Goal: Task Accomplishment & Management: Manage account settings

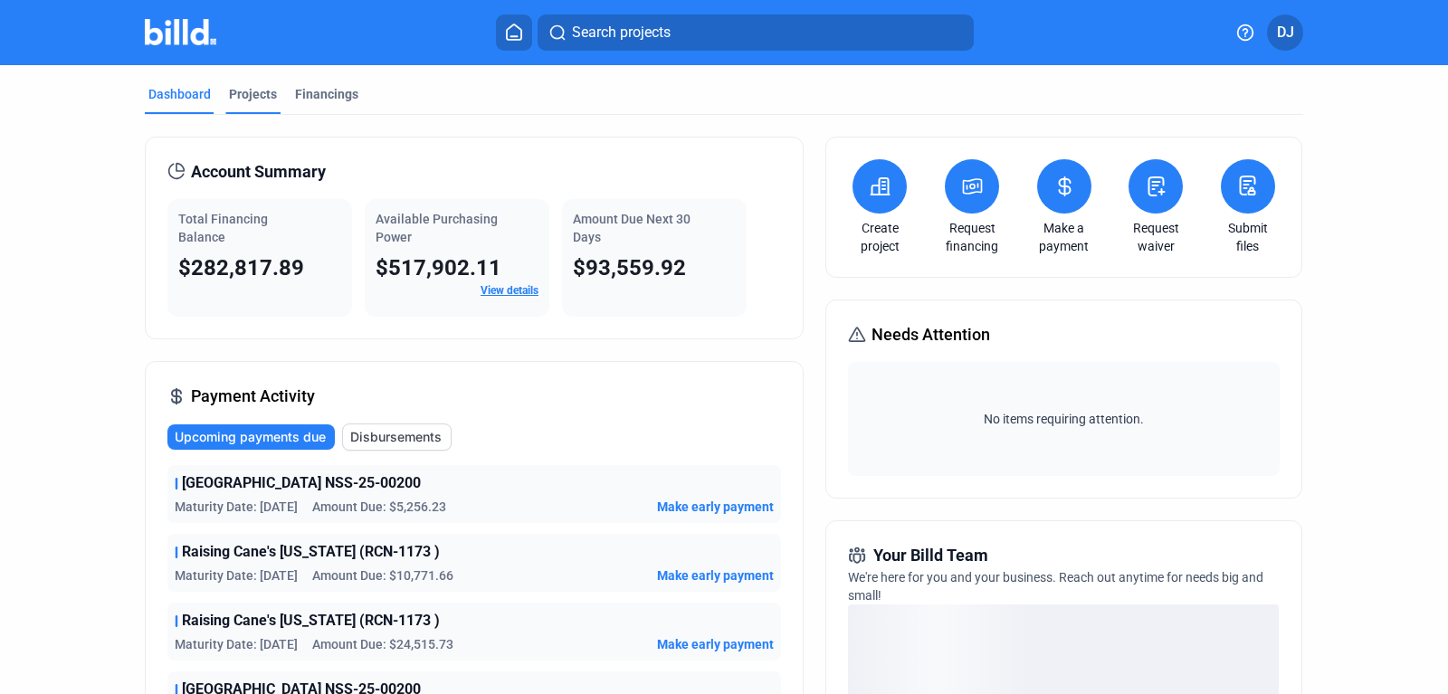
click at [253, 93] on div "Projects" at bounding box center [253, 94] width 48 height 18
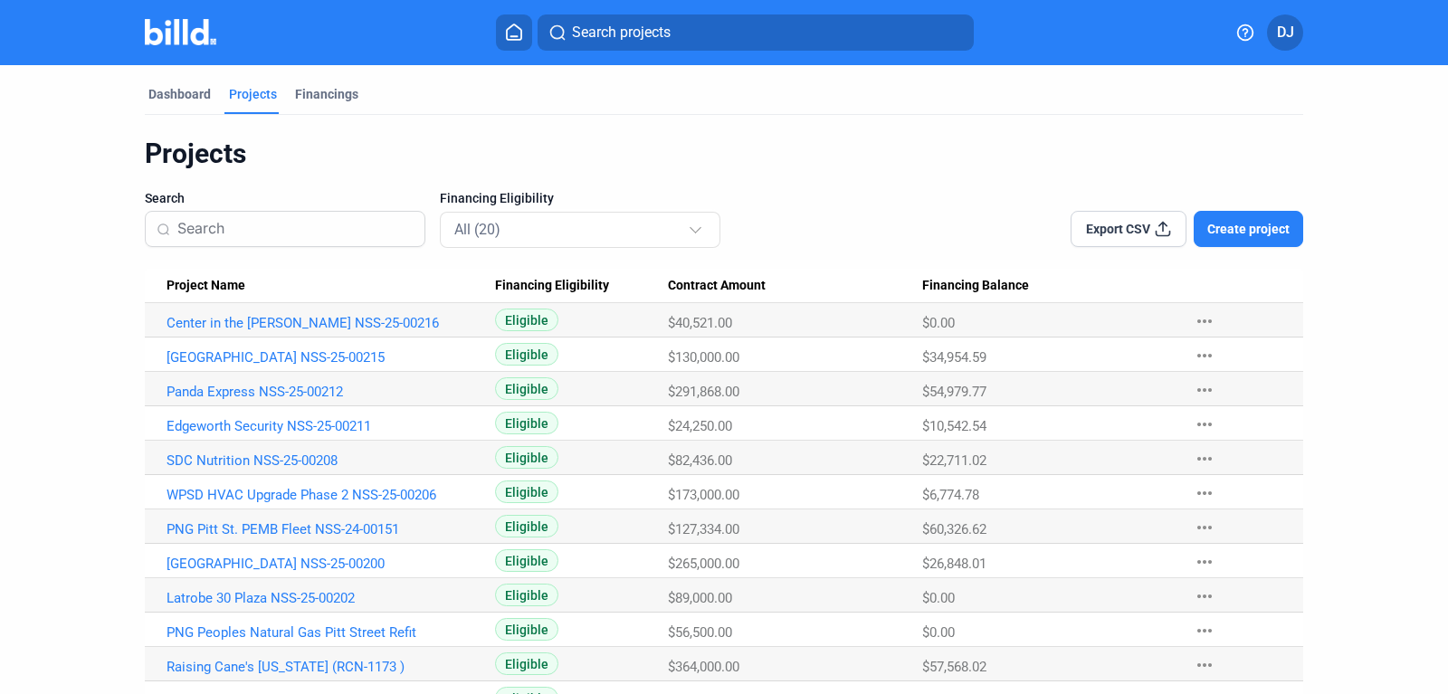
click at [1241, 228] on span "Create project" at bounding box center [1248, 229] width 82 height 18
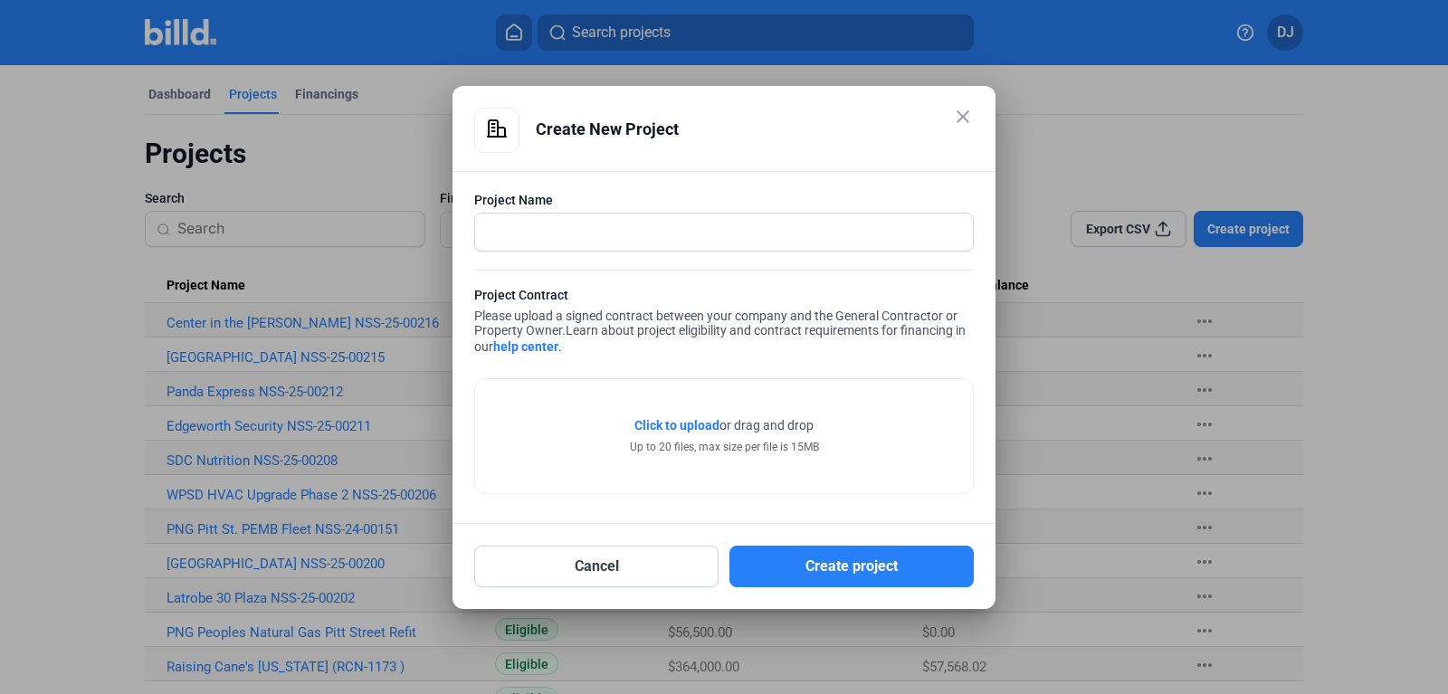
click at [965, 121] on mat-icon "close" at bounding box center [963, 117] width 22 height 22
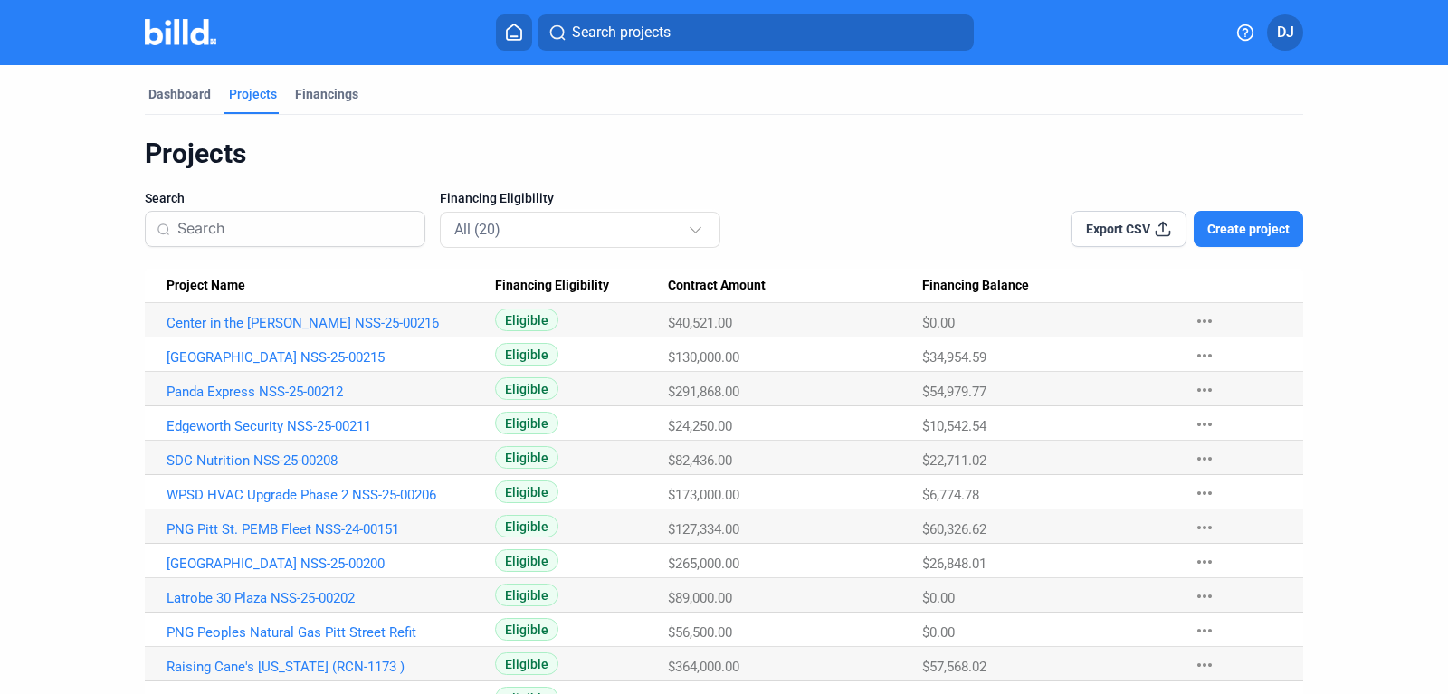
click at [1225, 224] on span "Create project" at bounding box center [1248, 229] width 82 height 18
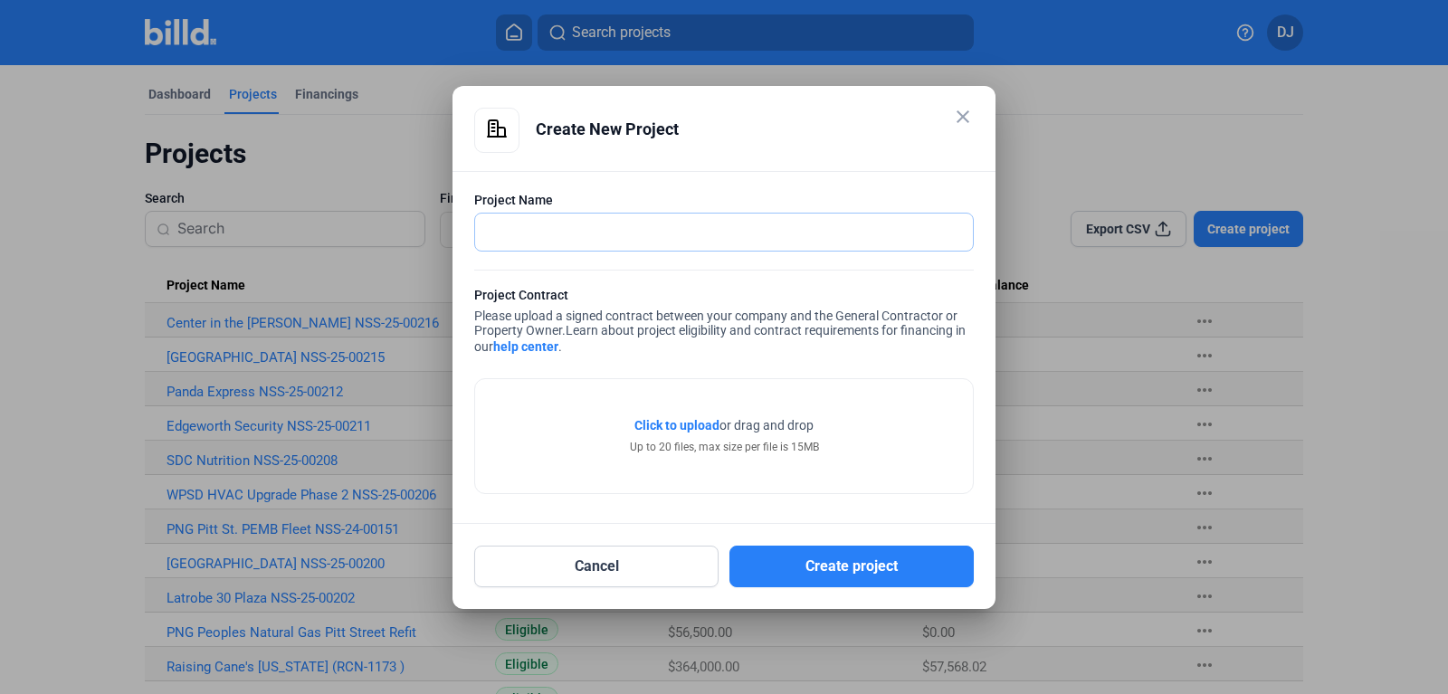
click at [684, 227] on input "text" at bounding box center [714, 232] width 478 height 37
type input "DoubleTree [GEOGRAPHIC_DATA]. NSS-25-00232"
click at [642, 565] on button "Cancel" at bounding box center [596, 567] width 244 height 42
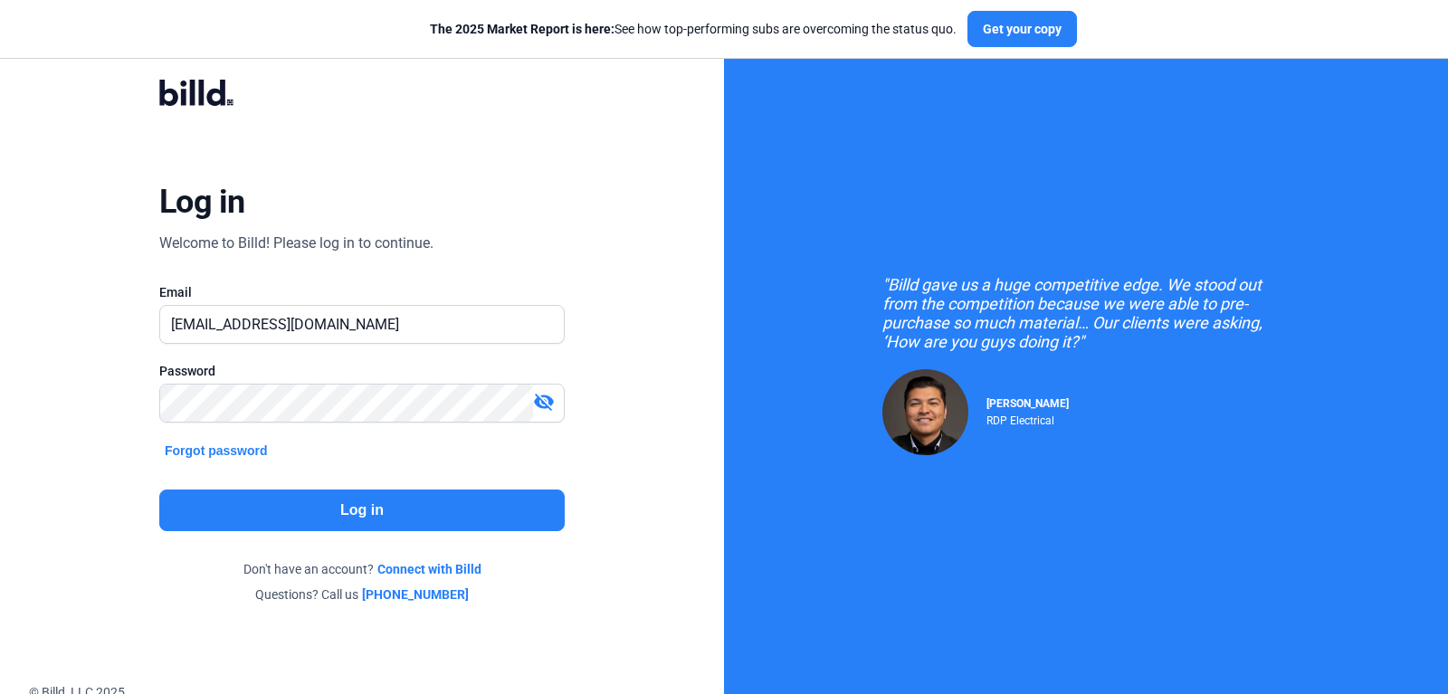
click at [382, 500] on button "Log in" at bounding box center [361, 511] width 405 height 42
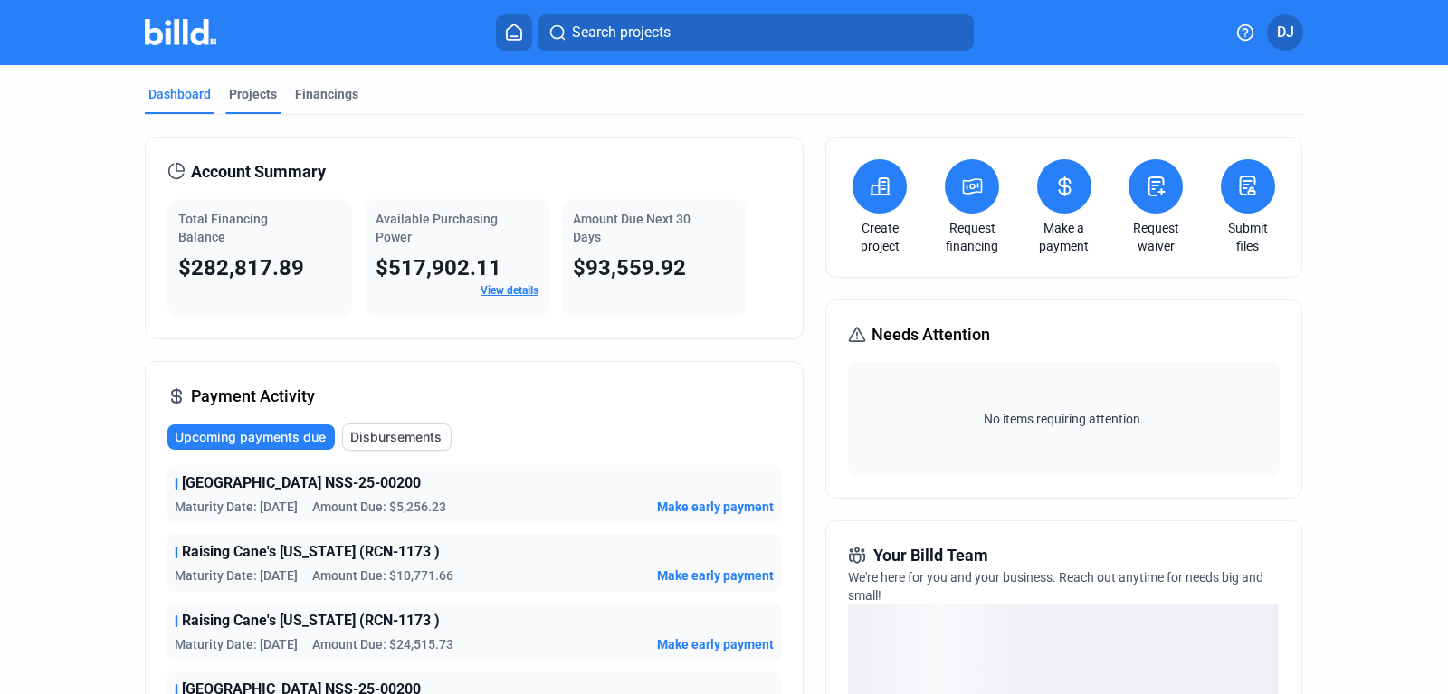
click at [252, 87] on div "Projects" at bounding box center [253, 94] width 48 height 18
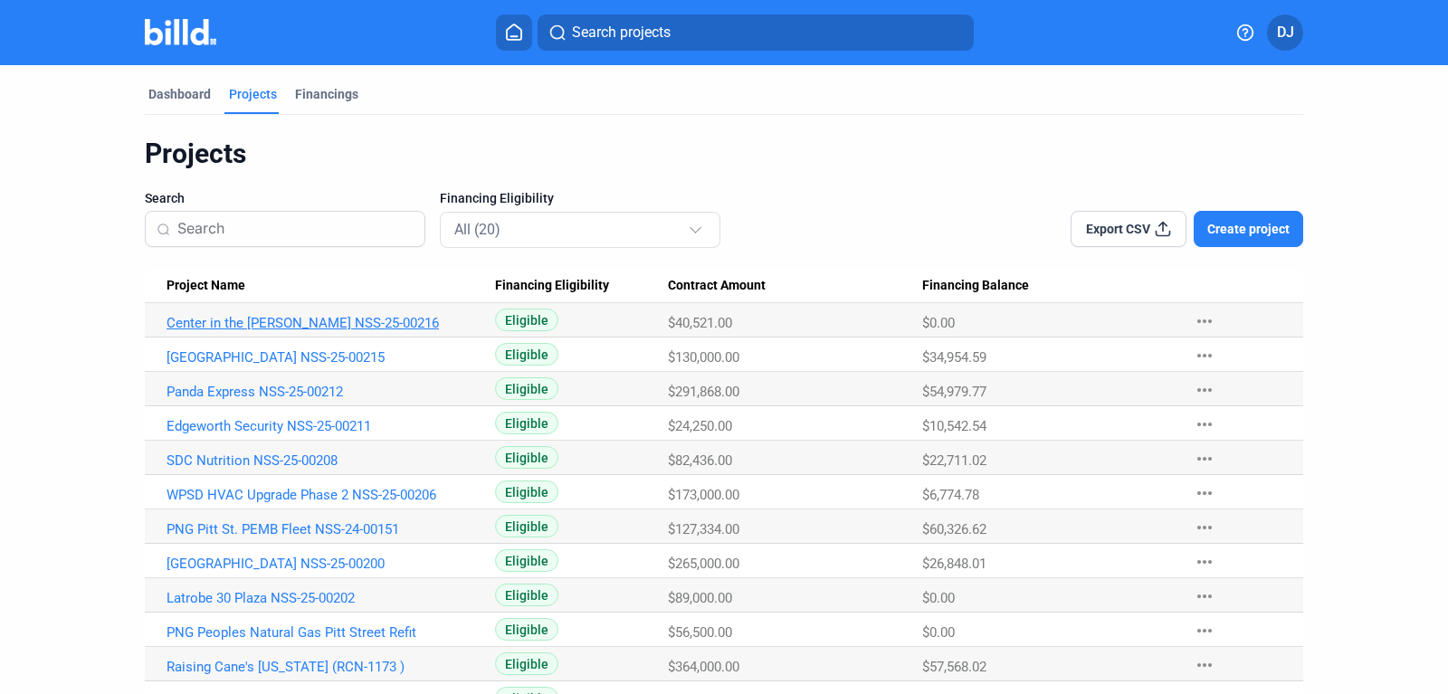
click at [309, 322] on link "Center in the [PERSON_NAME] NSS-25-00216" at bounding box center [331, 323] width 328 height 16
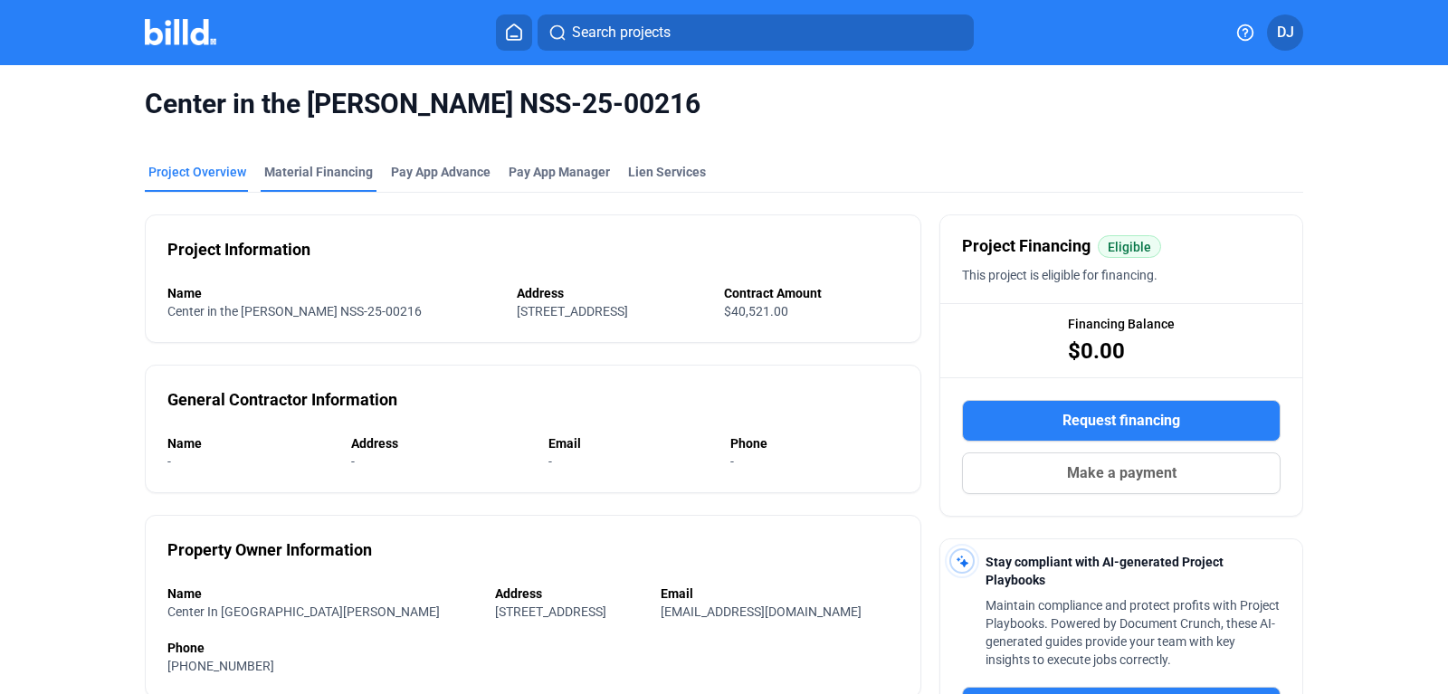
click at [352, 183] on div "Material Financing" at bounding box center [319, 177] width 116 height 29
